Goal: Task Accomplishment & Management: Use online tool/utility

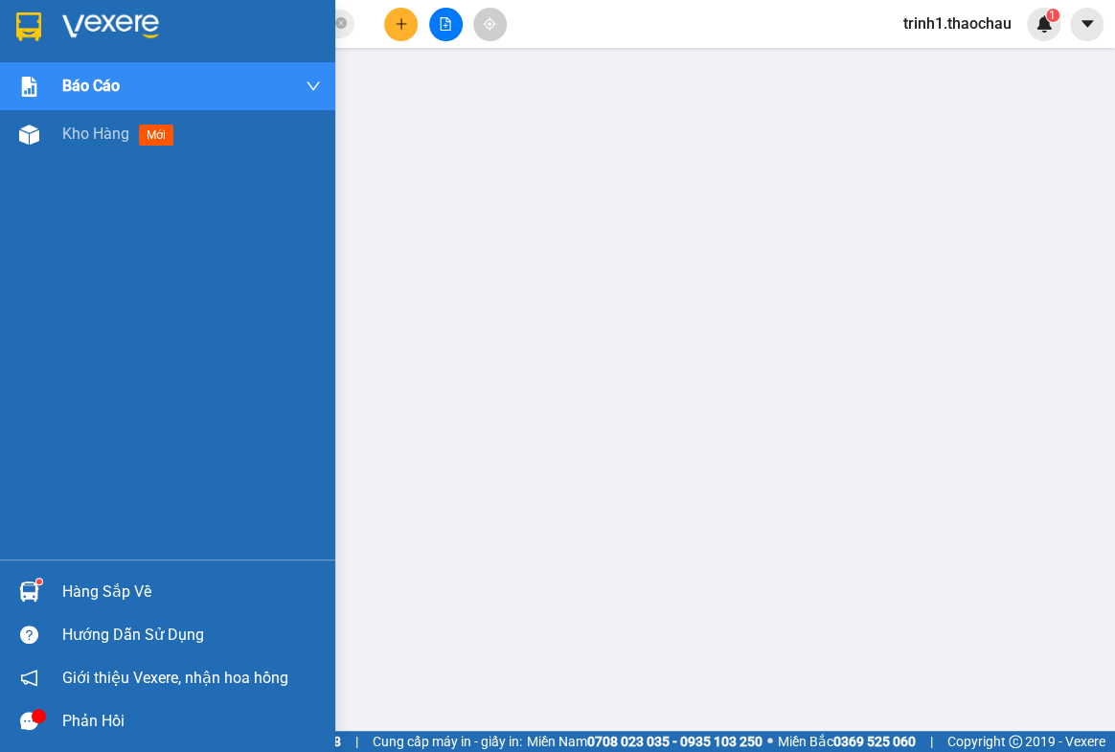
drag, startPoint x: 100, startPoint y: 592, endPoint x: 186, endPoint y: 571, distance: 88.7
click at [101, 591] on div "Hàng sắp về" at bounding box center [191, 592] width 259 height 29
click at [118, 581] on div "Hàng sắp về" at bounding box center [191, 592] width 259 height 29
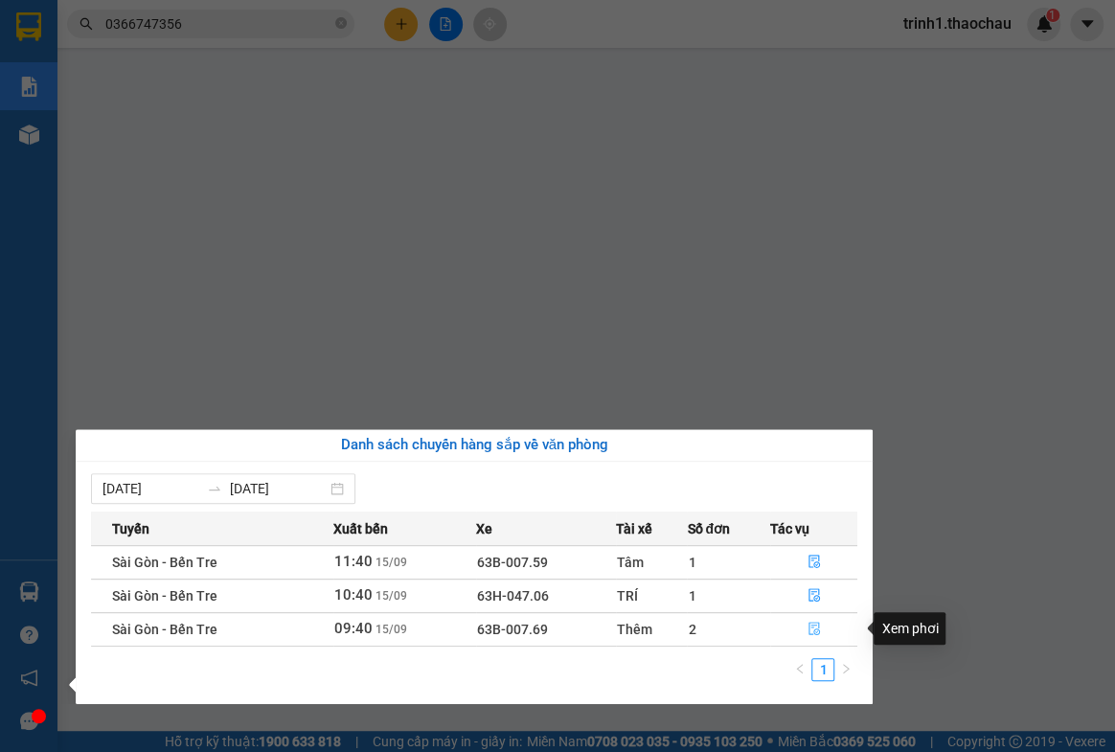
click at [815, 628] on icon "file-done" at bounding box center [813, 628] width 11 height 13
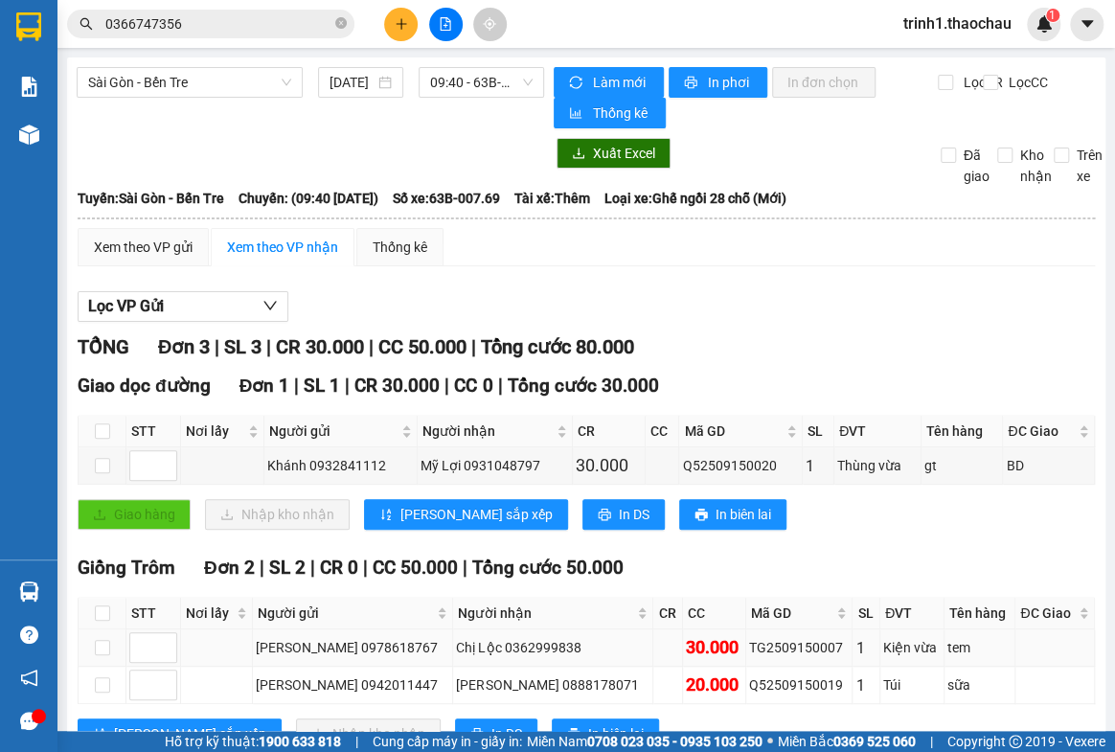
scroll to position [70, 0]
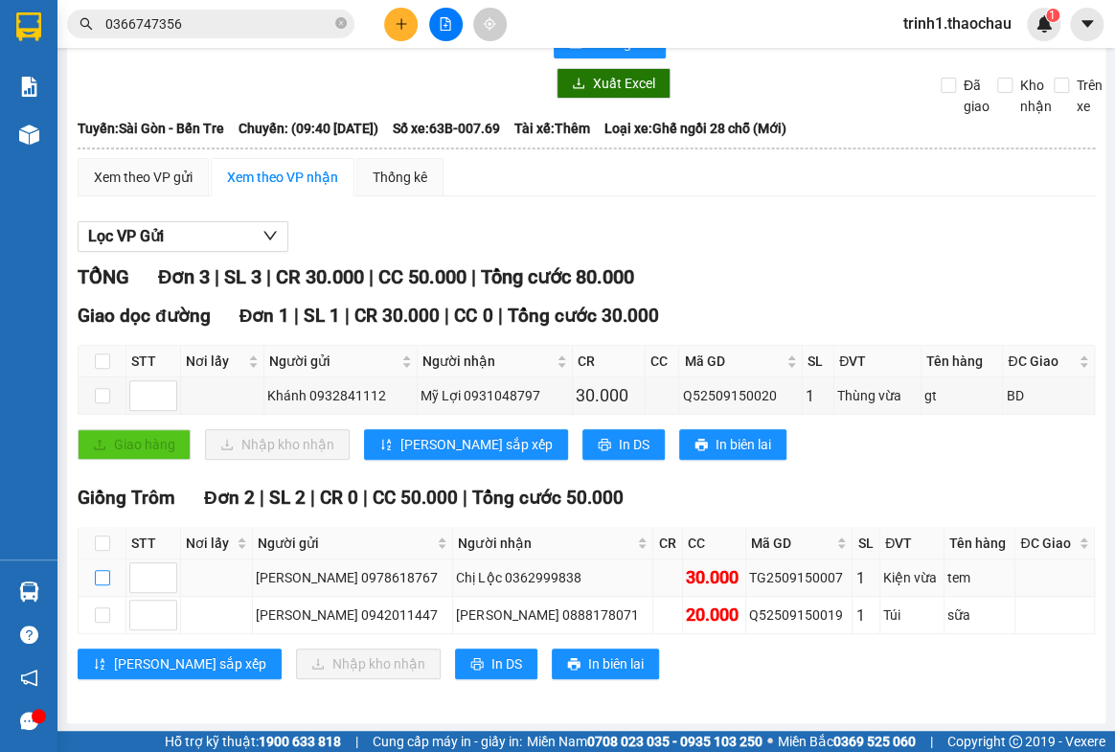
click at [103, 580] on input "checkbox" at bounding box center [102, 577] width 15 height 15
checkbox input "true"
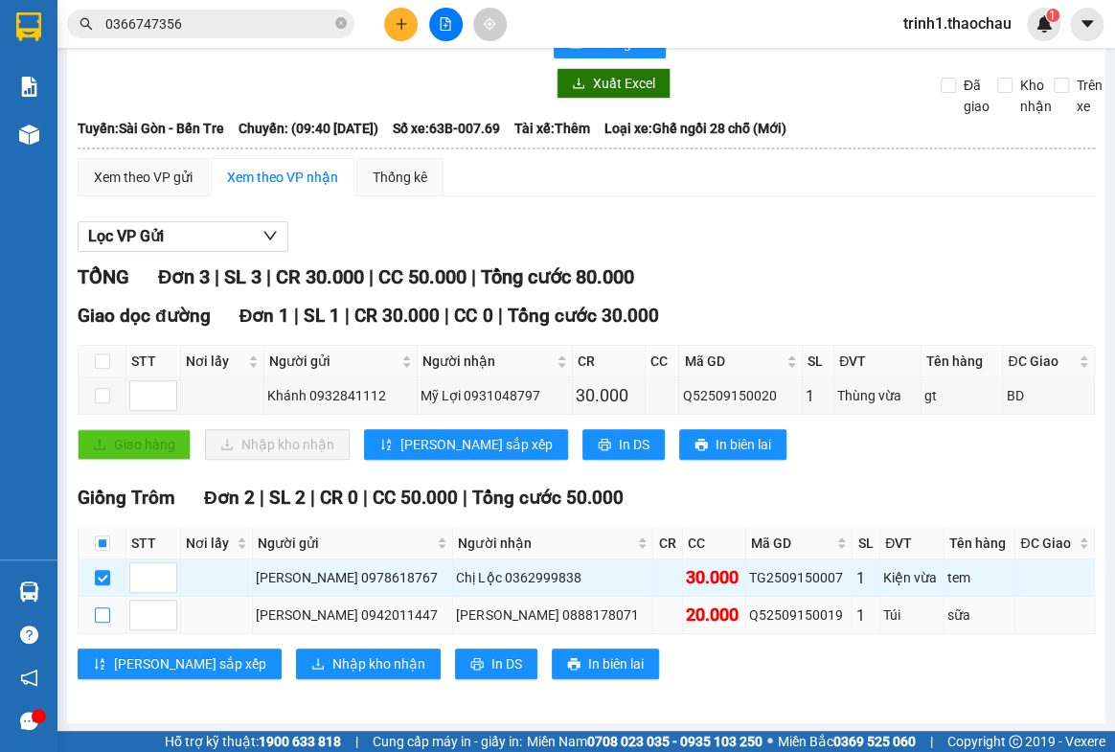
click at [104, 609] on input "checkbox" at bounding box center [102, 614] width 15 height 15
checkbox input "true"
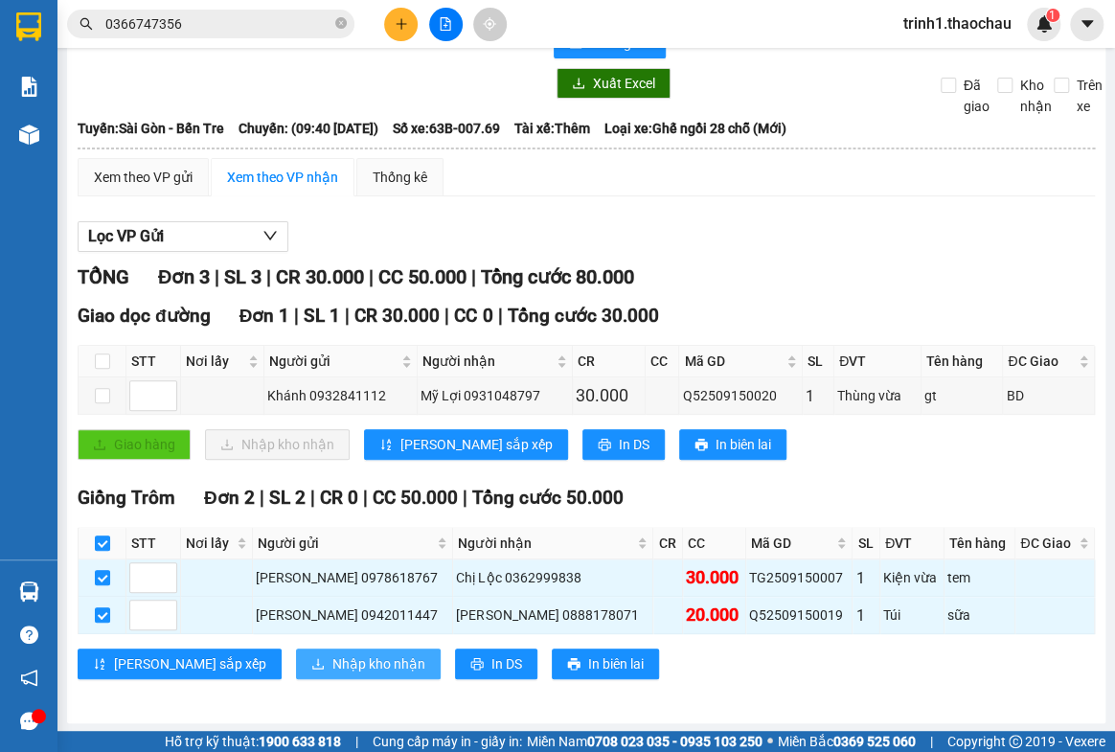
click at [332, 664] on span "Nhập kho nhận" at bounding box center [378, 663] width 93 height 21
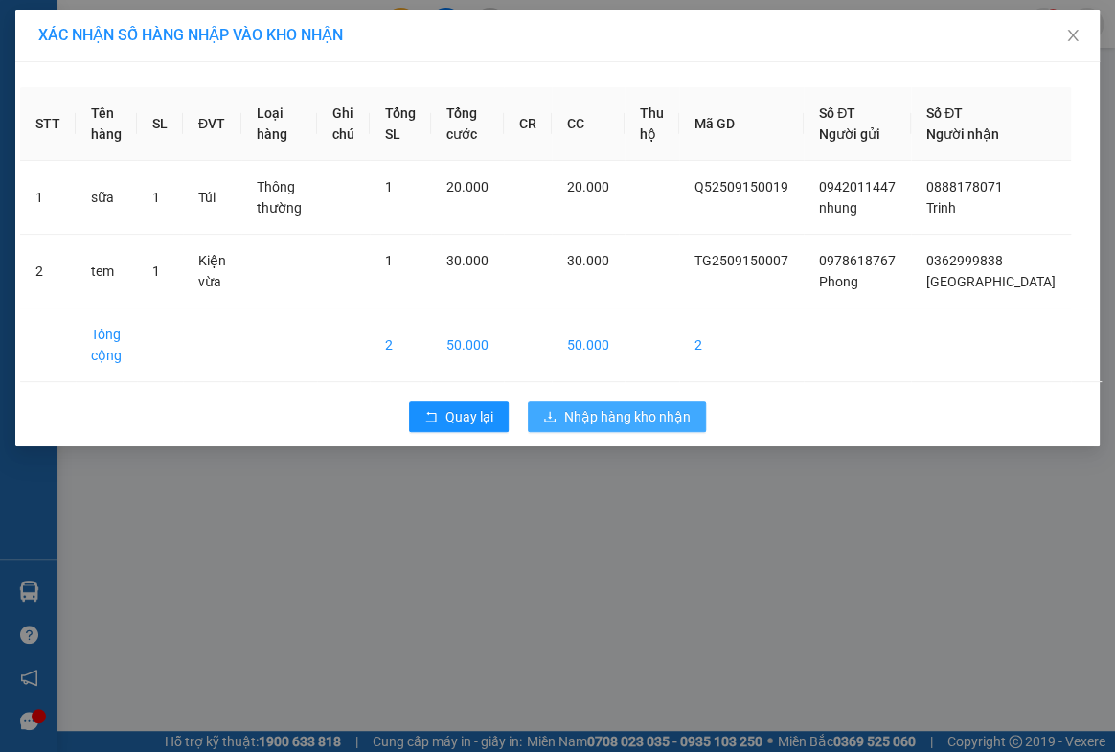
click at [606, 427] on span "Nhập hàng kho nhận" at bounding box center [627, 416] width 126 height 21
